Goal: Information Seeking & Learning: Learn about a topic

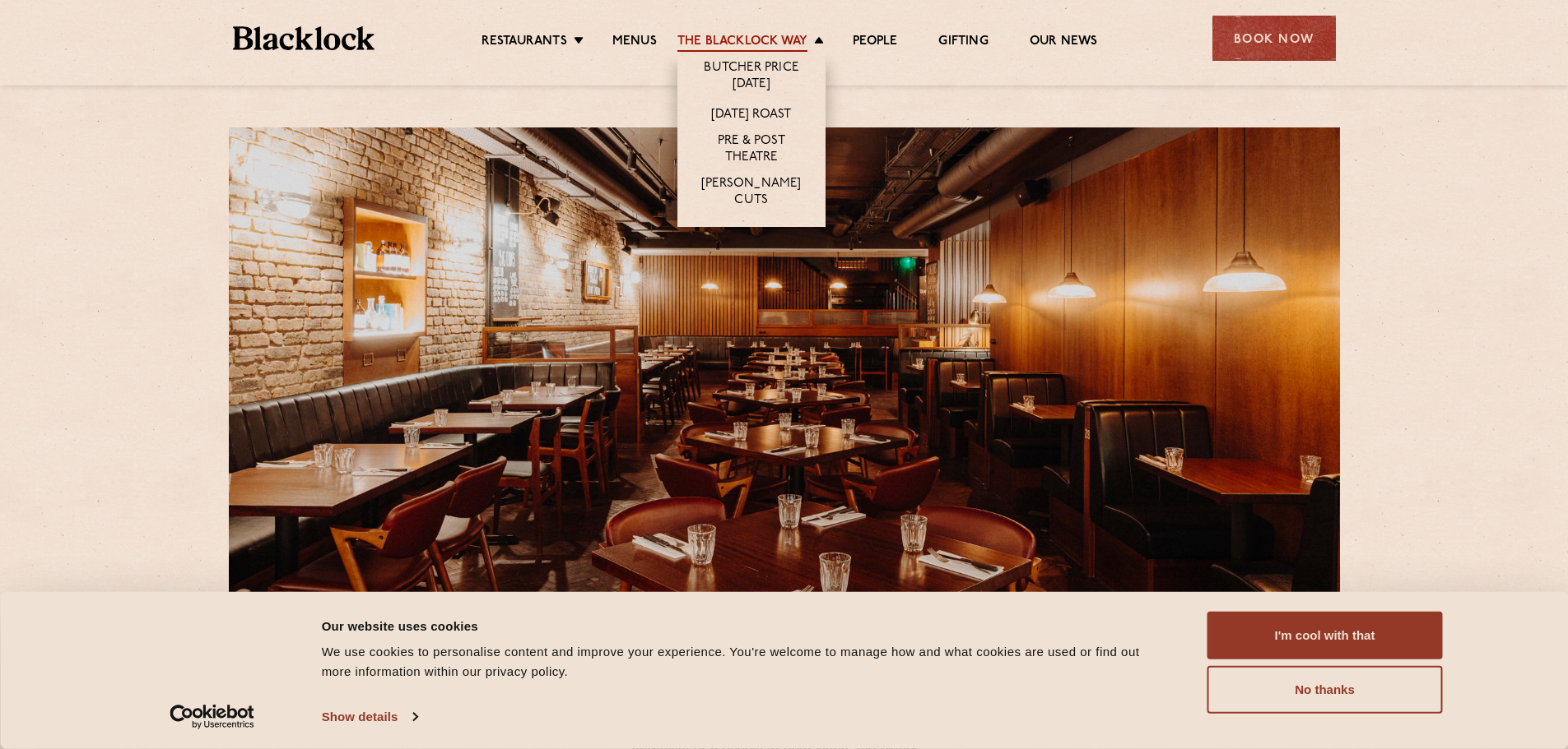
click at [792, 40] on link "The Blacklock Way" at bounding box center [742, 43] width 130 height 18
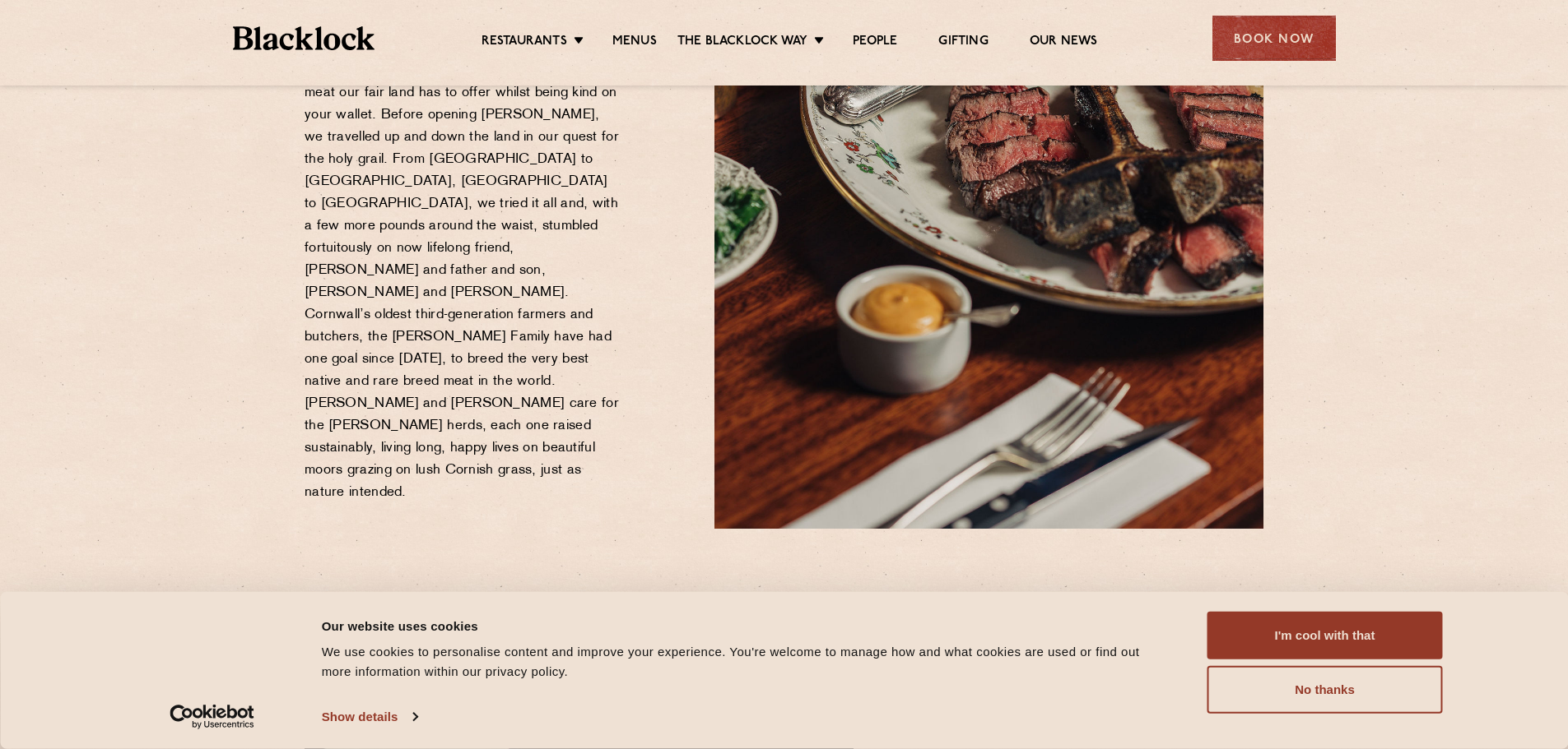
scroll to position [329, 0]
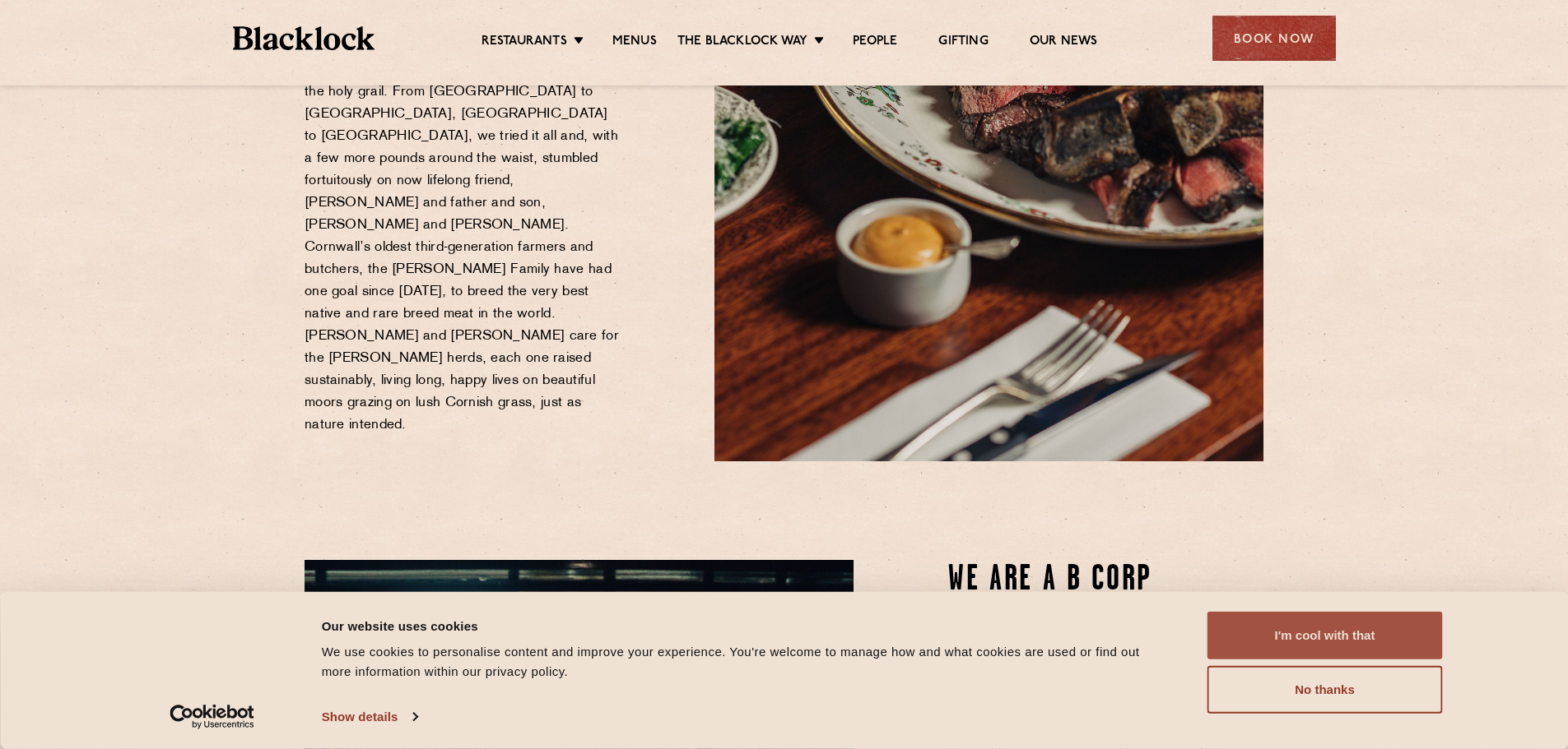
click at [1306, 639] on button "I'm cool with that" at bounding box center [1325, 636] width 236 height 48
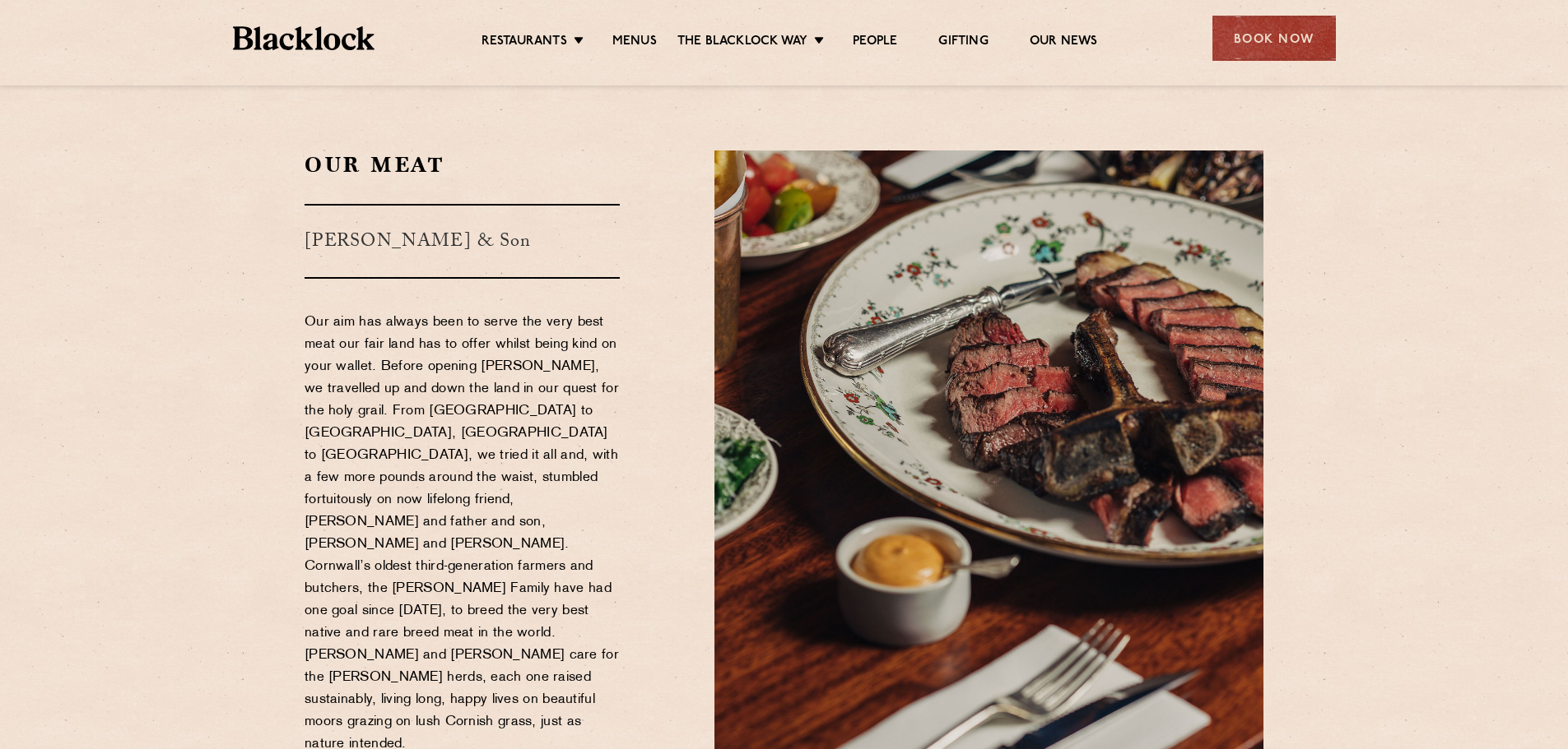
scroll to position [0, 0]
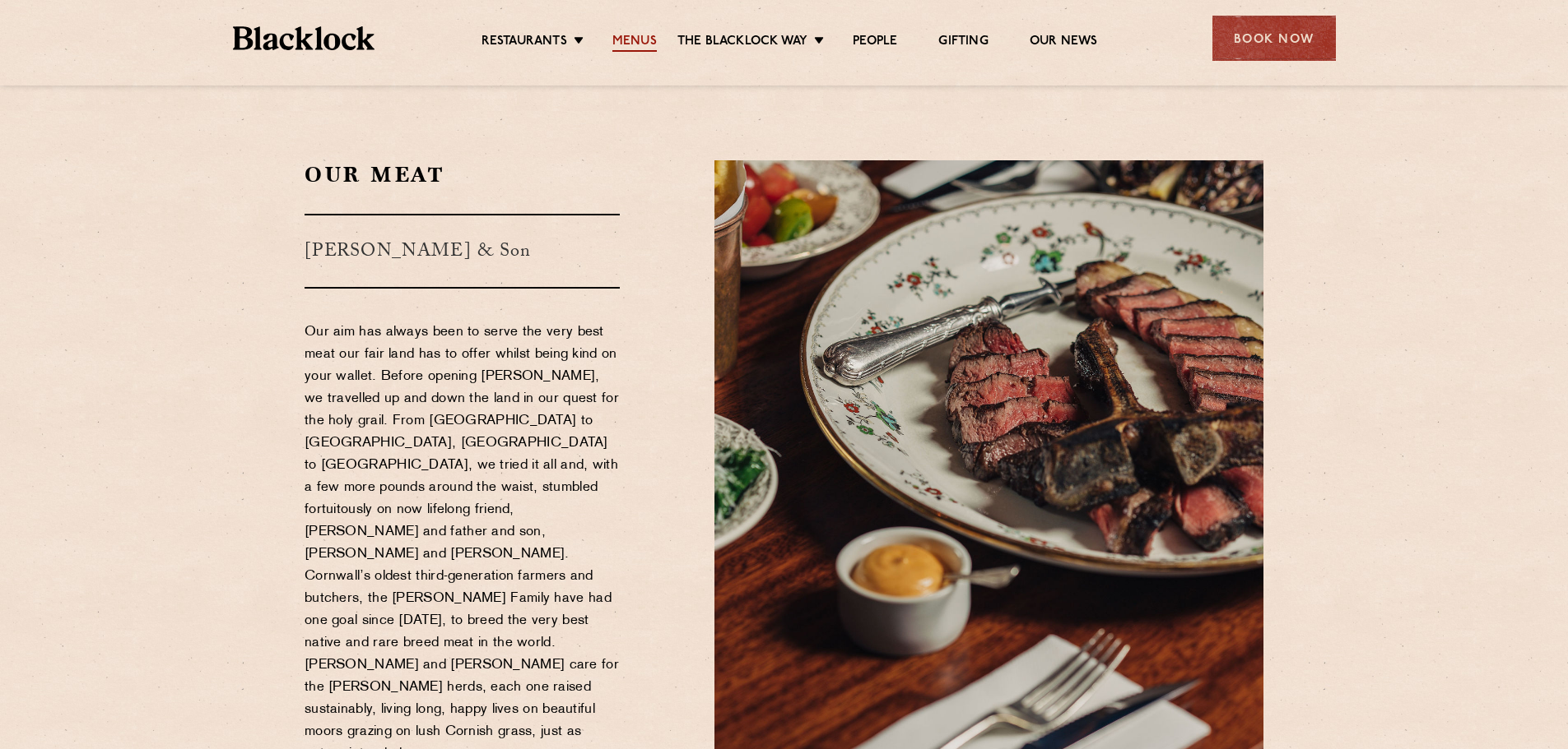
click at [638, 38] on link "Menus" at bounding box center [634, 43] width 44 height 18
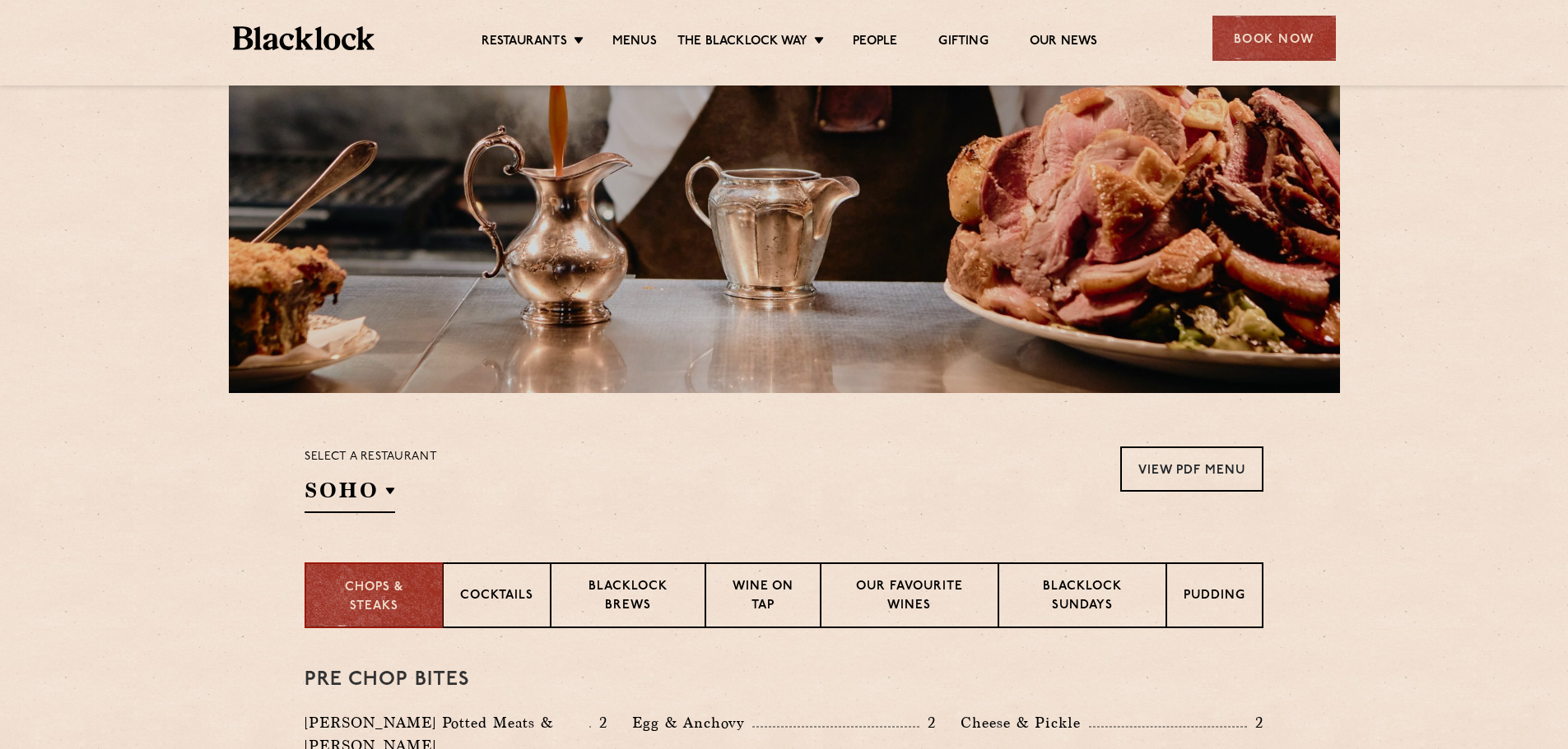
scroll to position [247, 0]
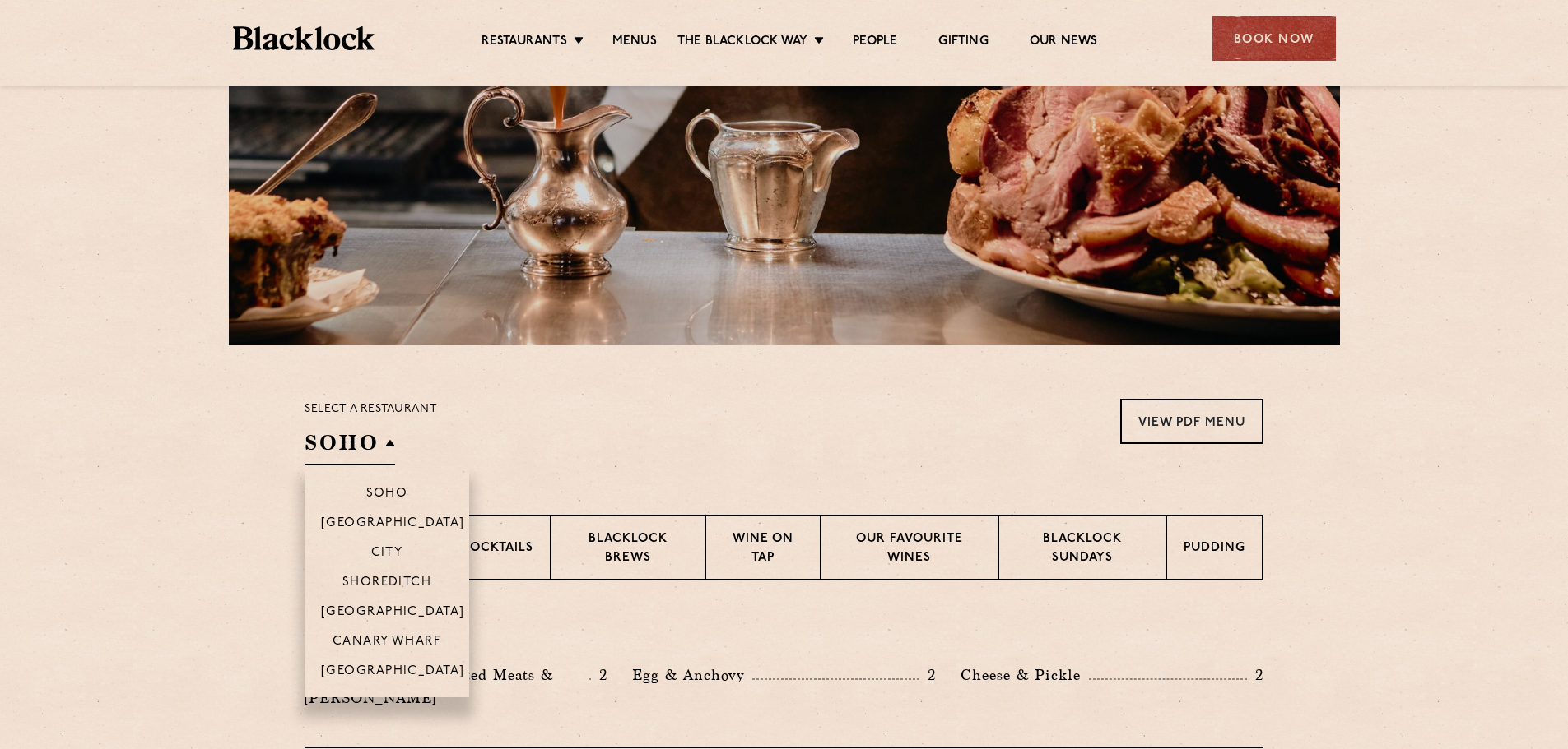
click at [391, 439] on h2 "SOHO" at bounding box center [350, 447] width 90 height 37
click at [401, 613] on p "[GEOGRAPHIC_DATA]" at bounding box center [393, 614] width 144 height 17
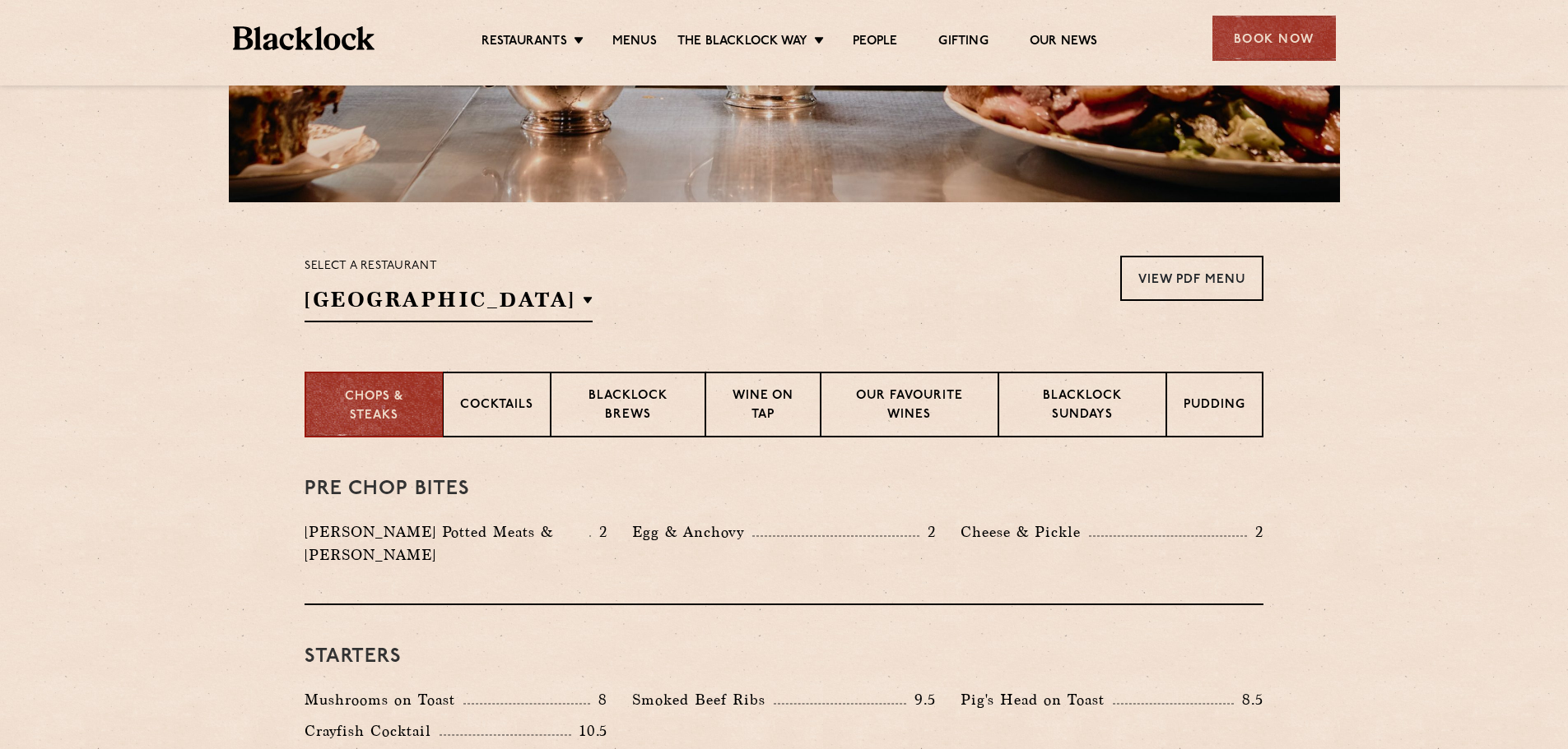
scroll to position [411, 0]
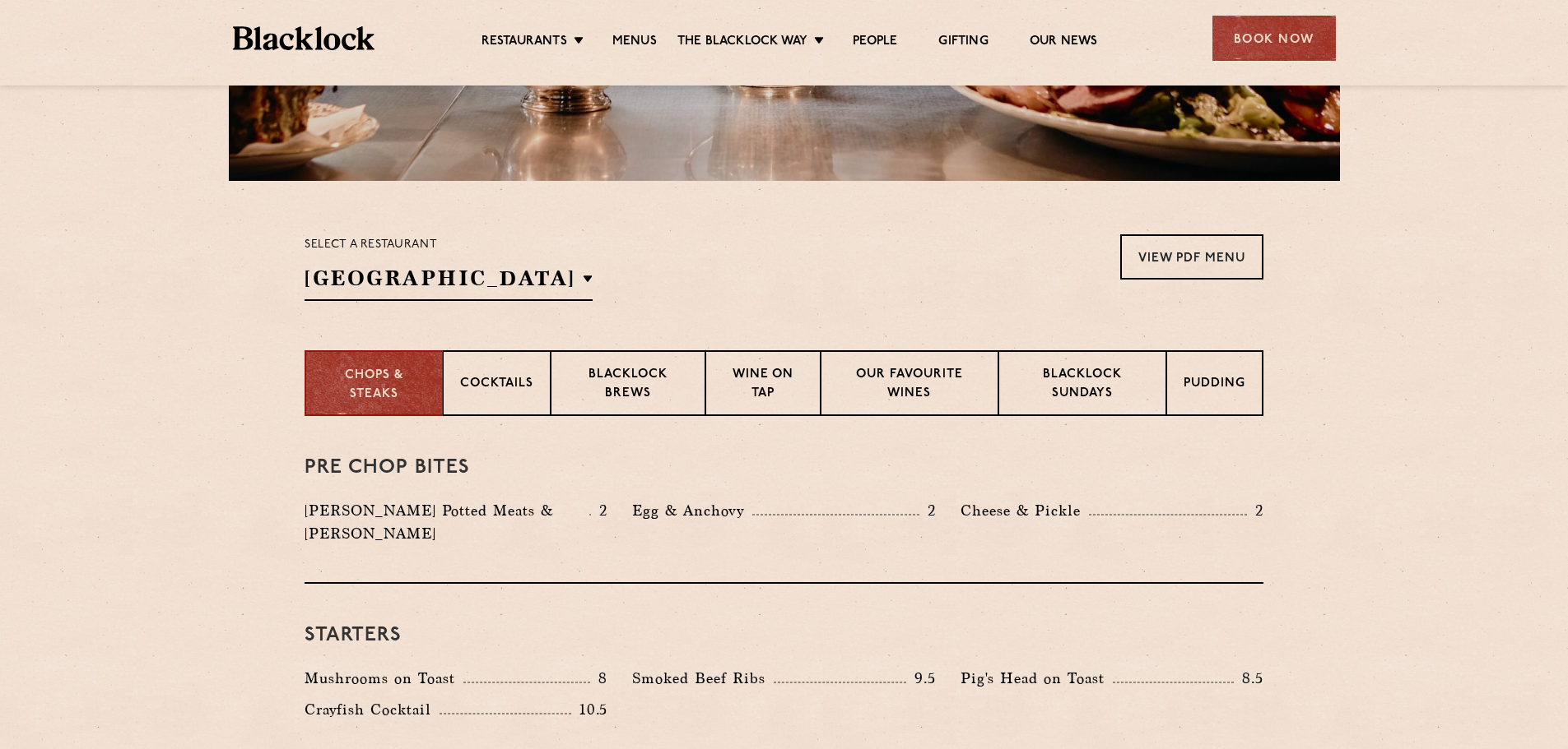
click at [861, 288] on div "Select a restaurant Covent Garden Soho Birmingham City Shoreditch Covent Garden…" at bounding box center [784, 268] width 958 height 66
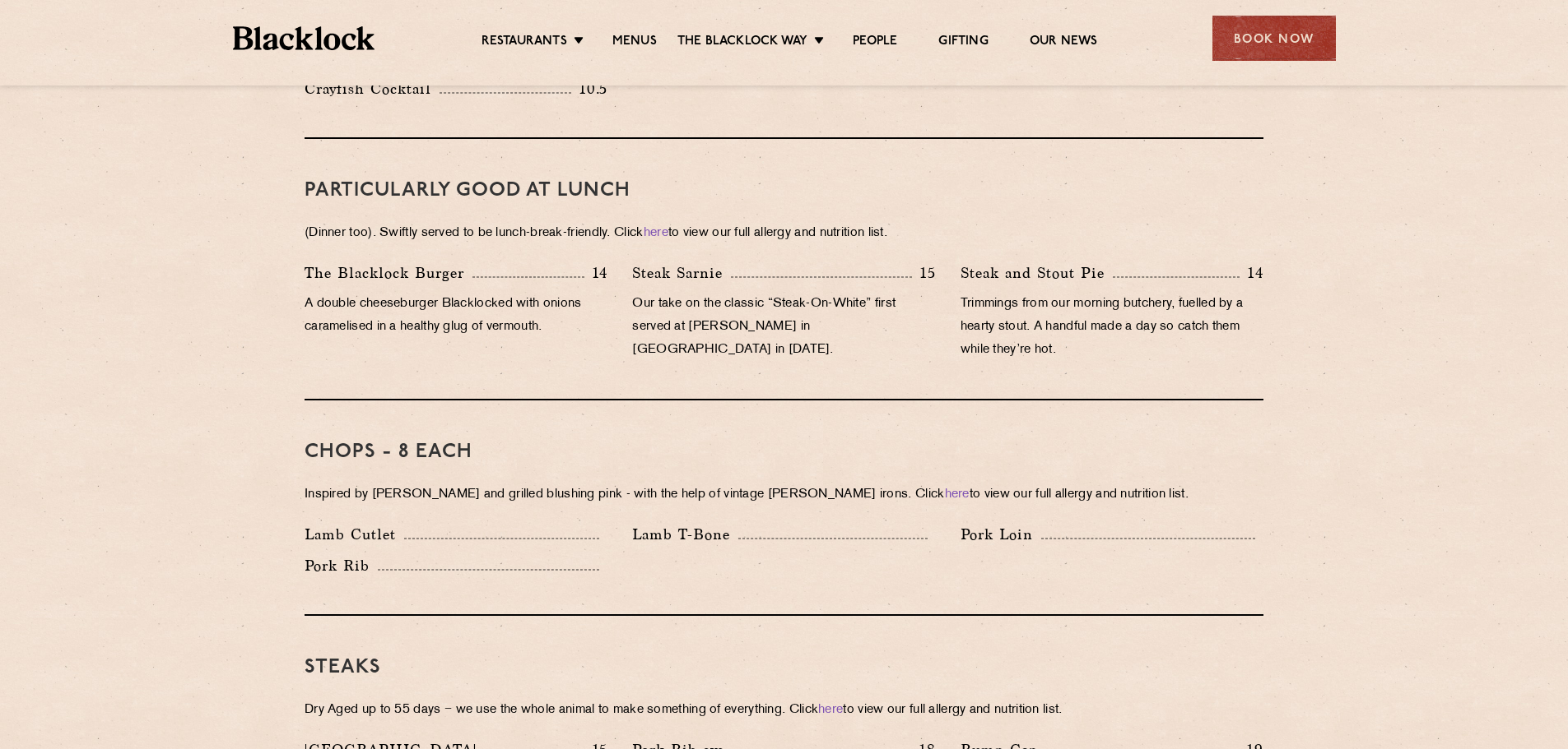
scroll to position [1069, 0]
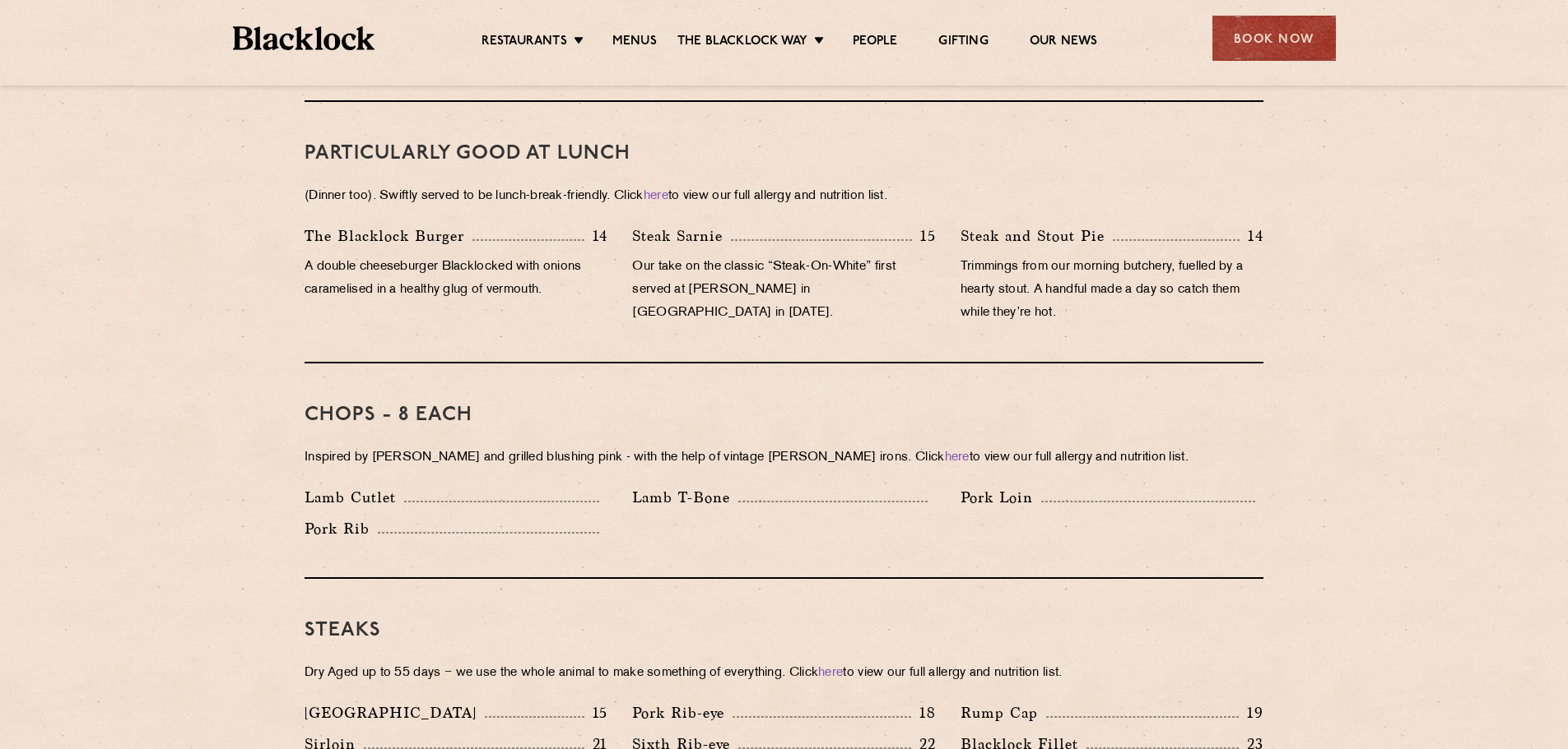
click at [458, 517] on div "Pork Rib" at bounding box center [456, 528] width 303 height 23
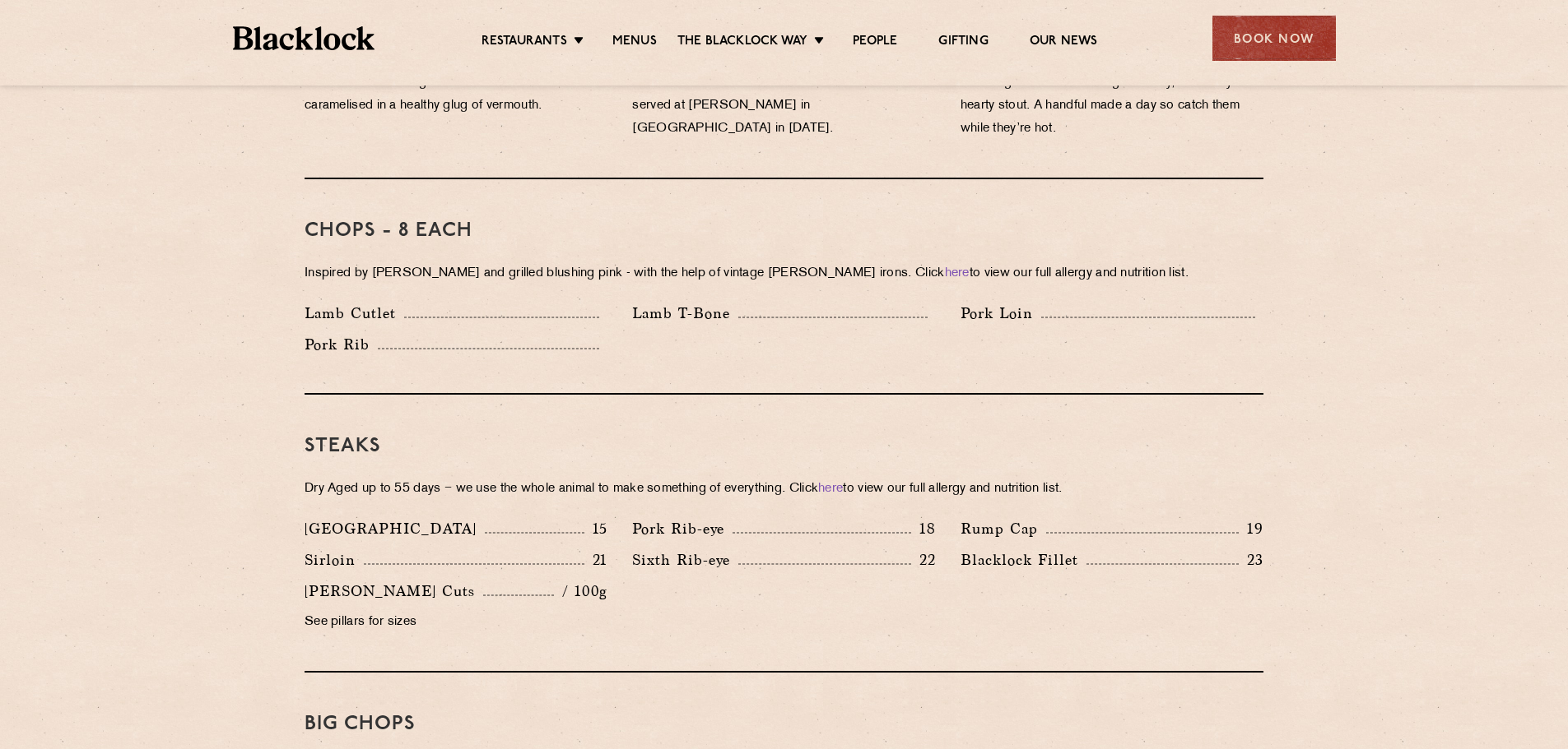
scroll to position [1316, 0]
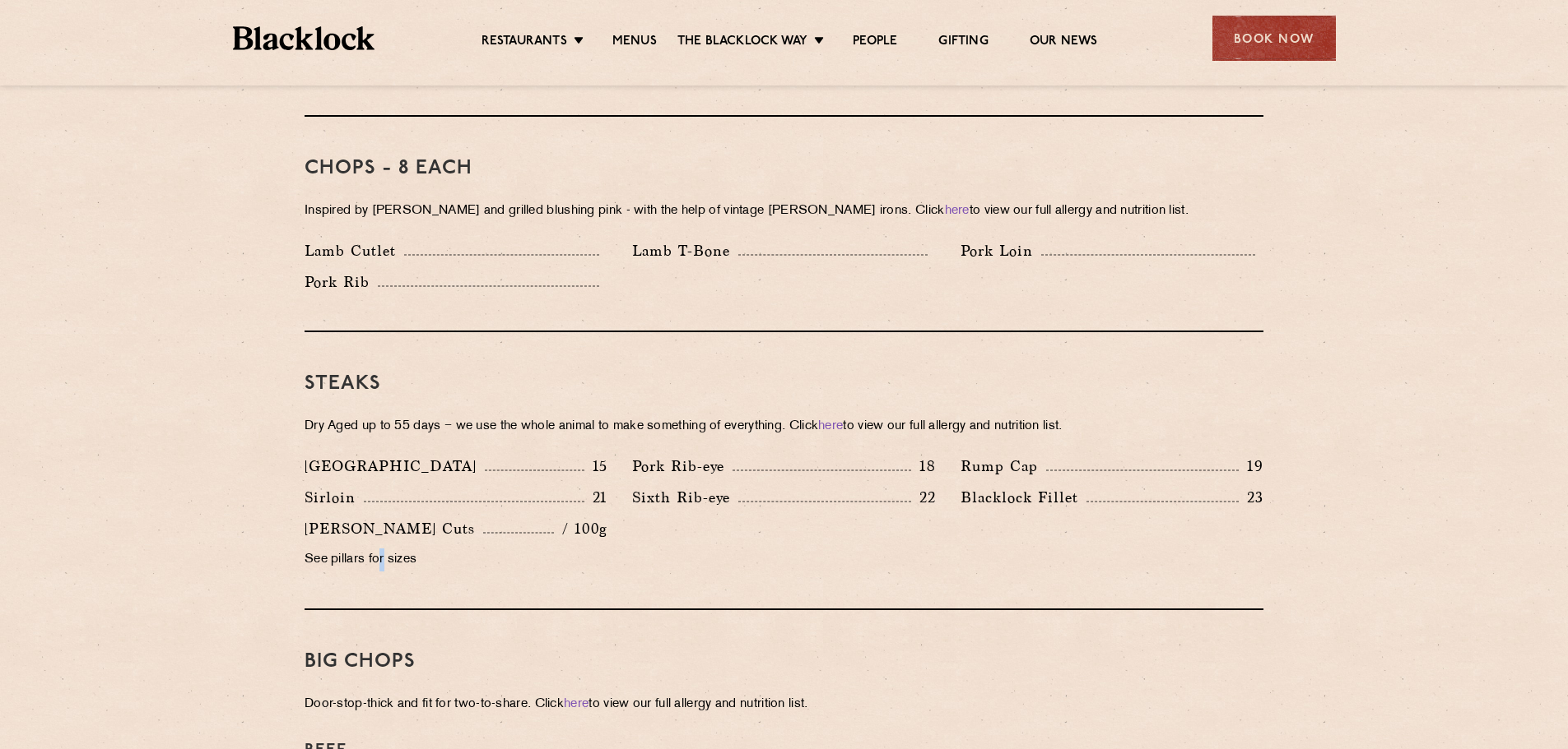
click at [384, 548] on p "See pillars for sizes" at bounding box center [456, 559] width 303 height 23
click at [779, 455] on div "Pork Rib-eye 18" at bounding box center [783, 466] width 303 height 23
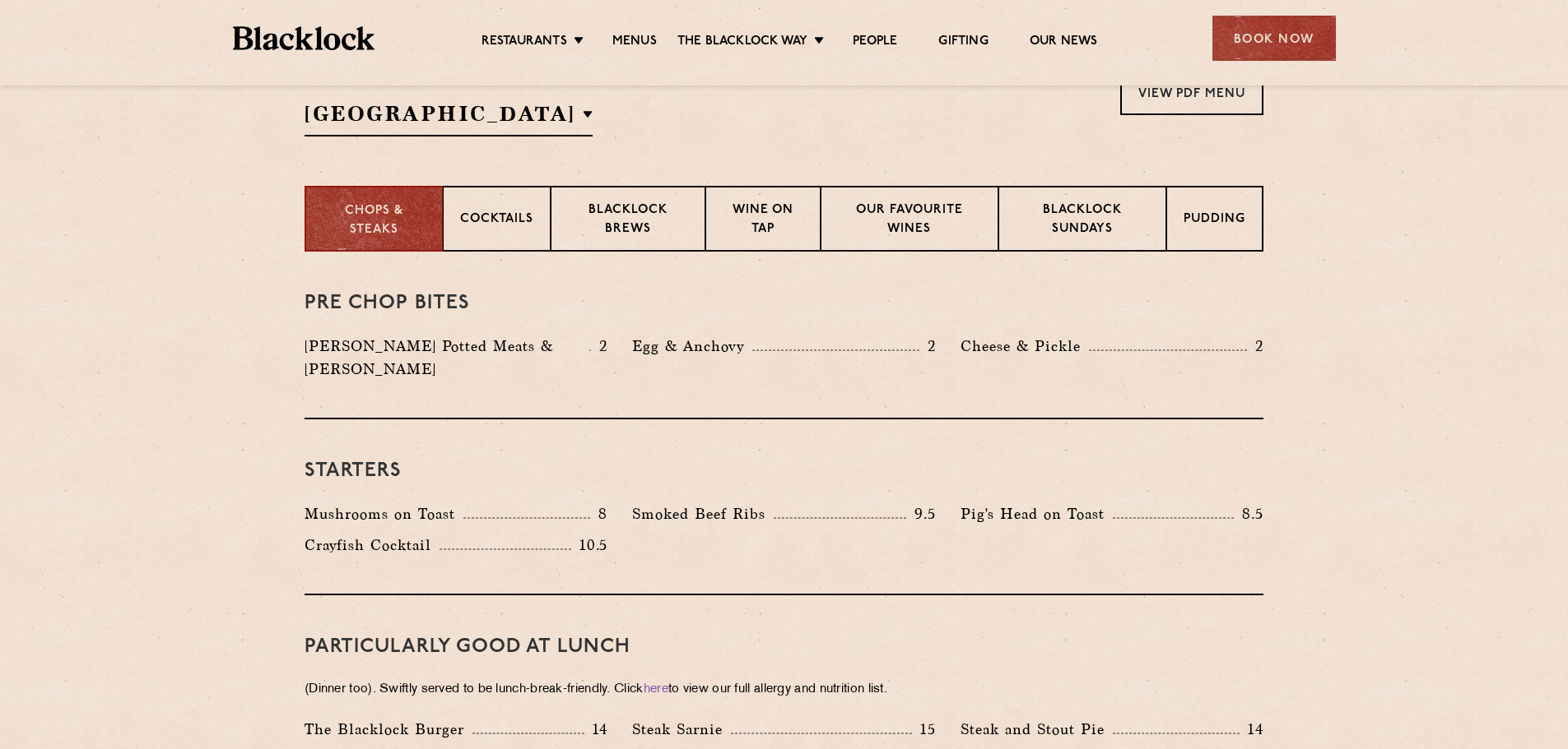
scroll to position [493, 0]
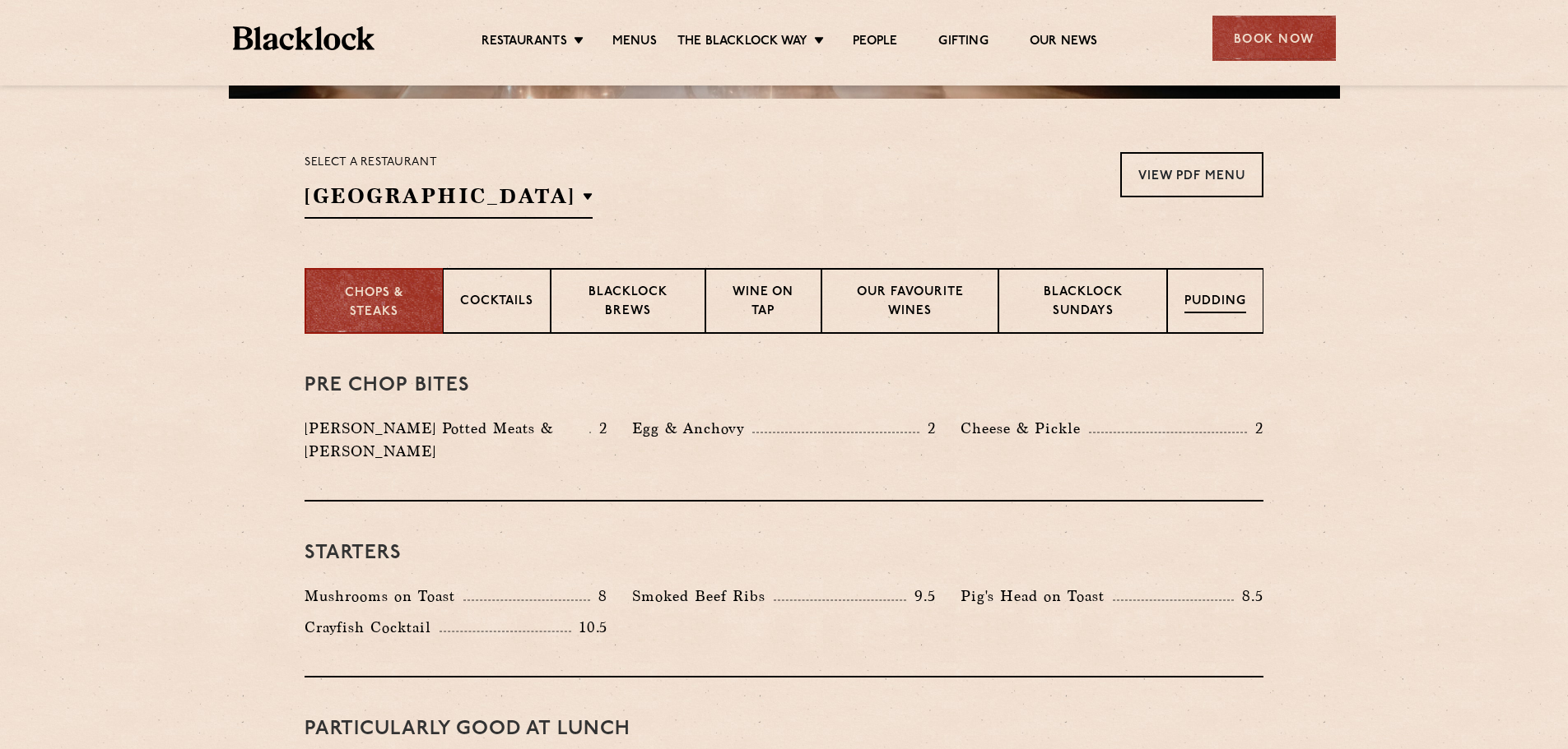
click at [1227, 302] on p "Pudding" at bounding box center [1214, 303] width 62 height 20
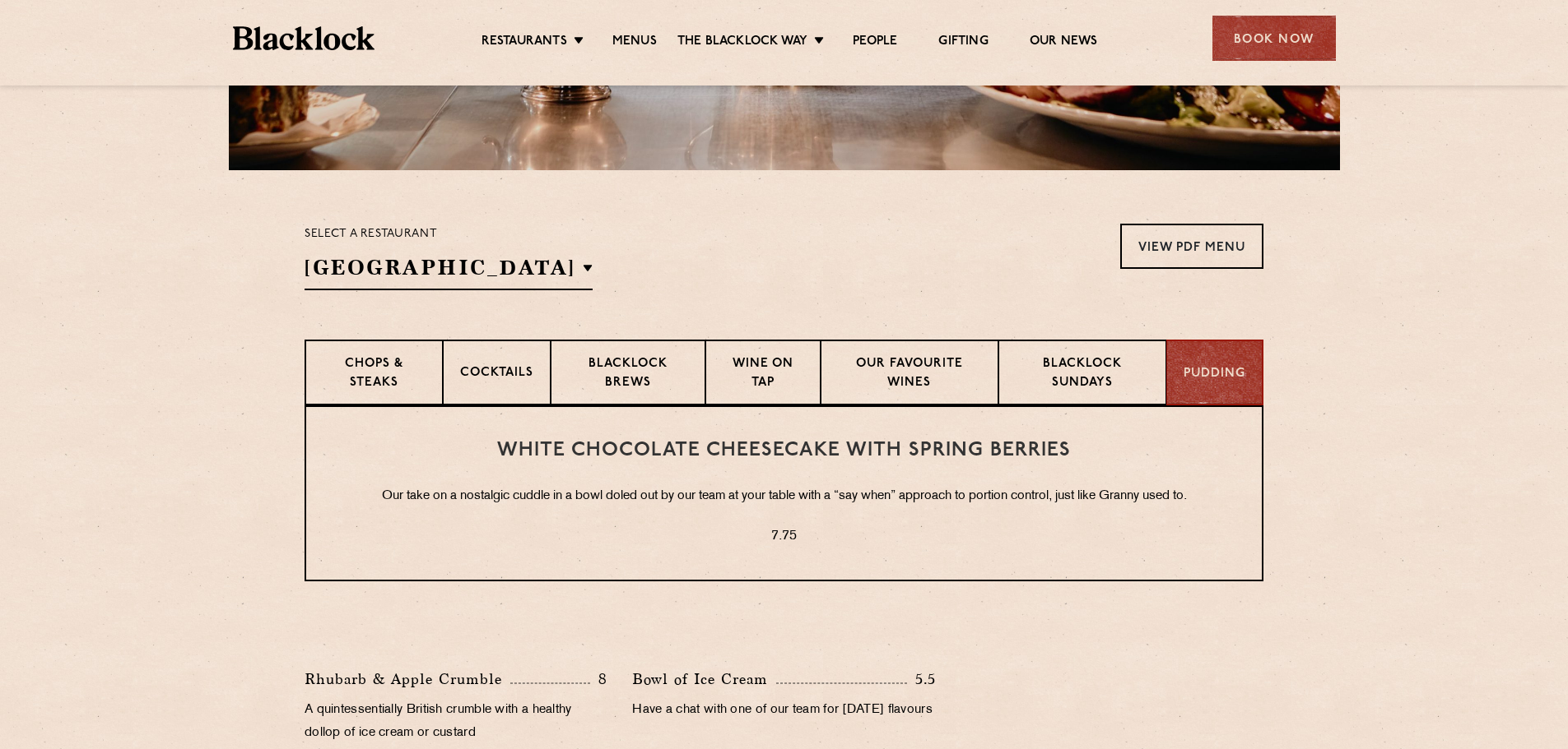
scroll to position [411, 0]
